Goal: Ask a question

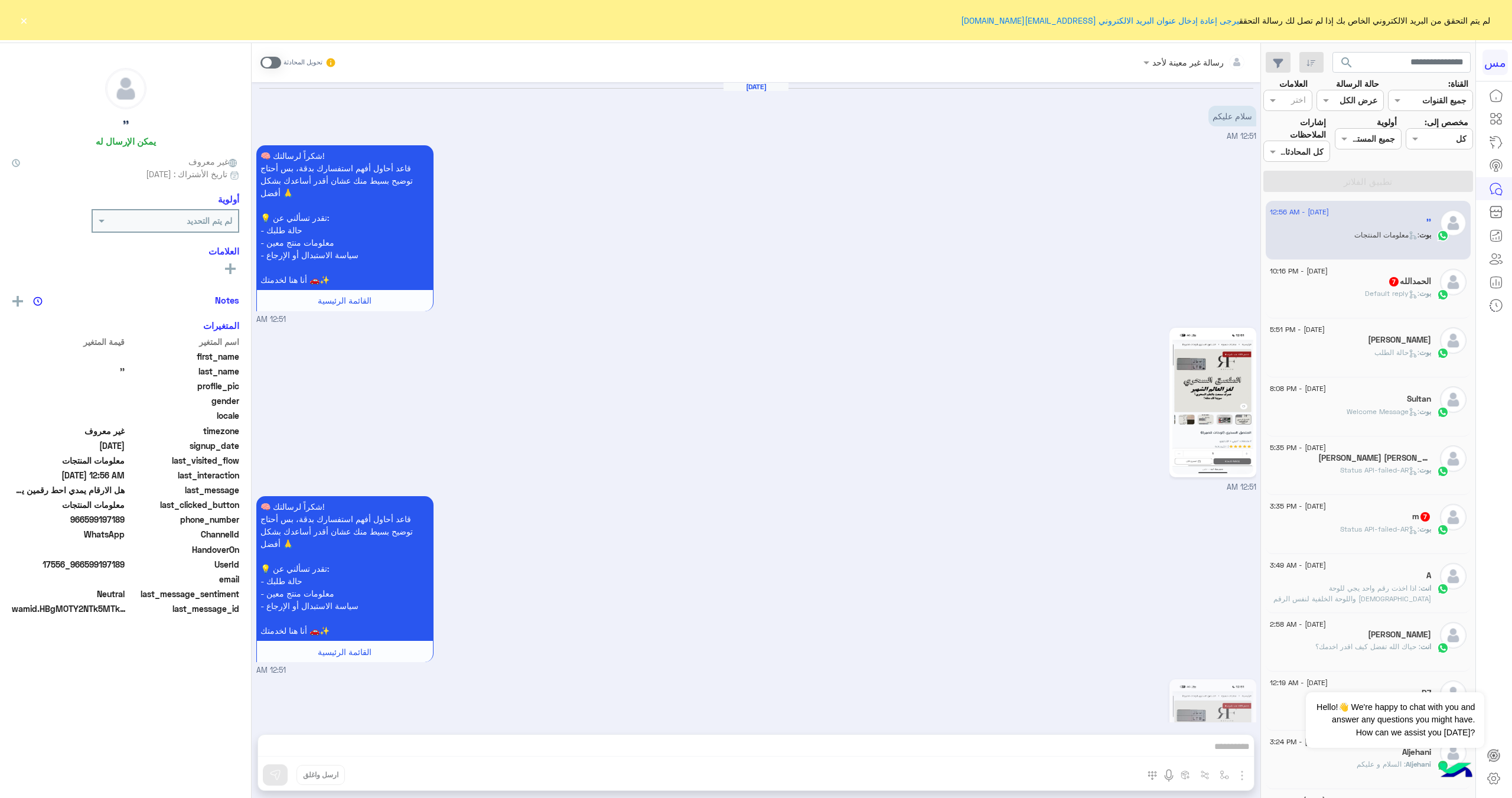
scroll to position [782, 0]
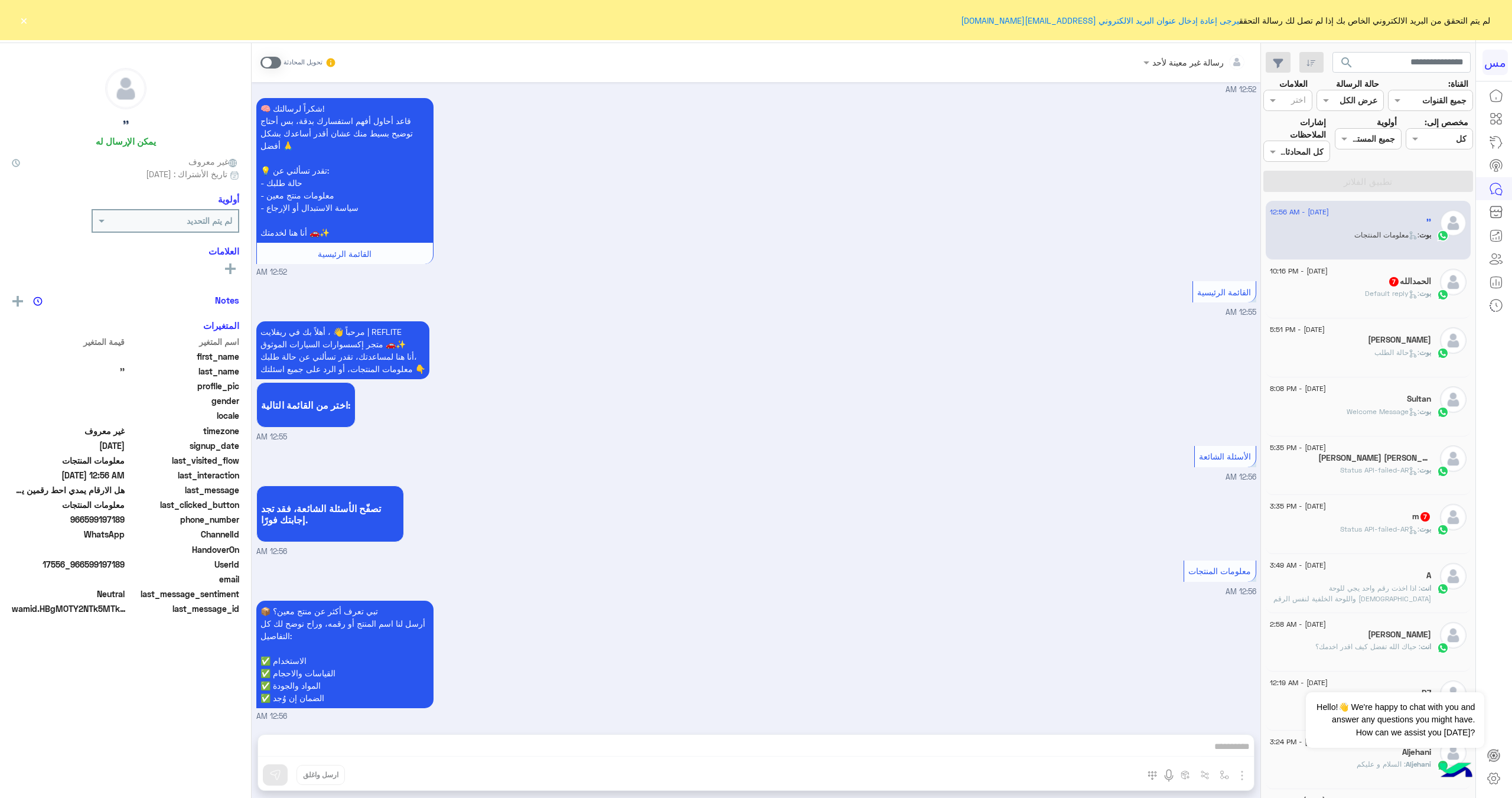
click at [21, 23] on button "×" at bounding box center [23, 20] width 12 height 12
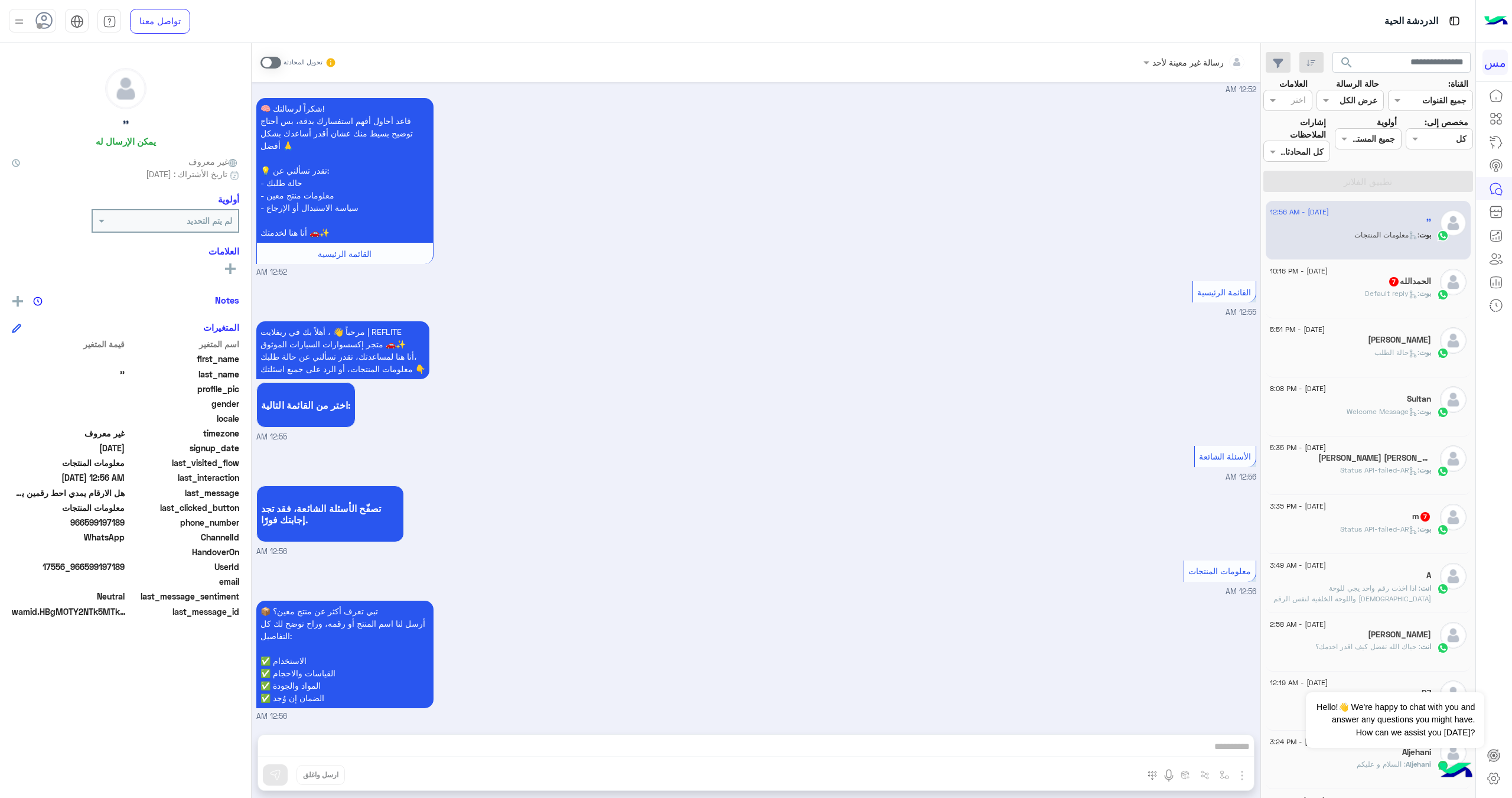
click at [1395, 305] on div "[PERSON_NAME] : Default reply" at bounding box center [1351, 298] width 161 height 20
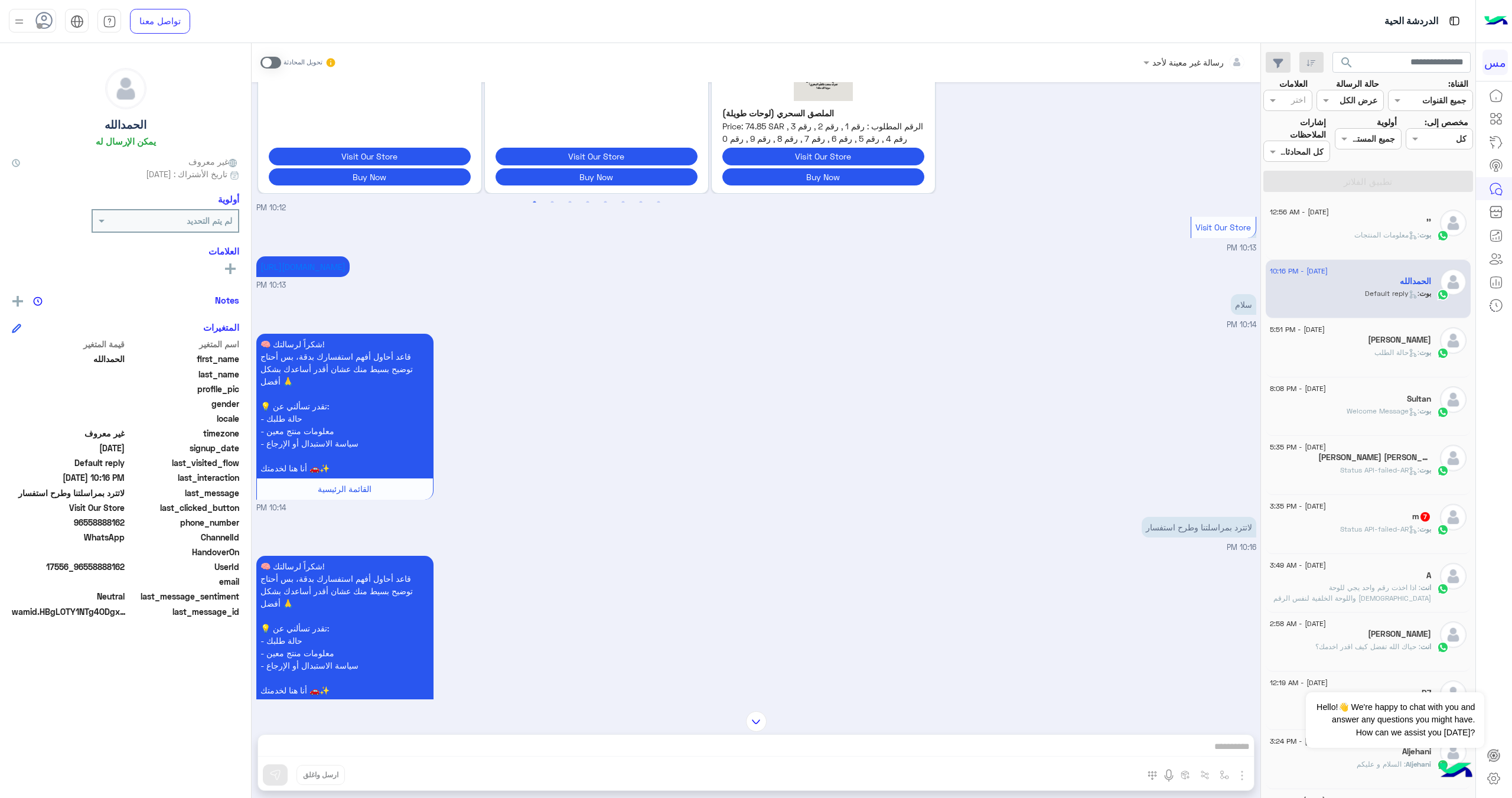
scroll to position [658, 0]
